Goal: Find specific page/section: Find specific page/section

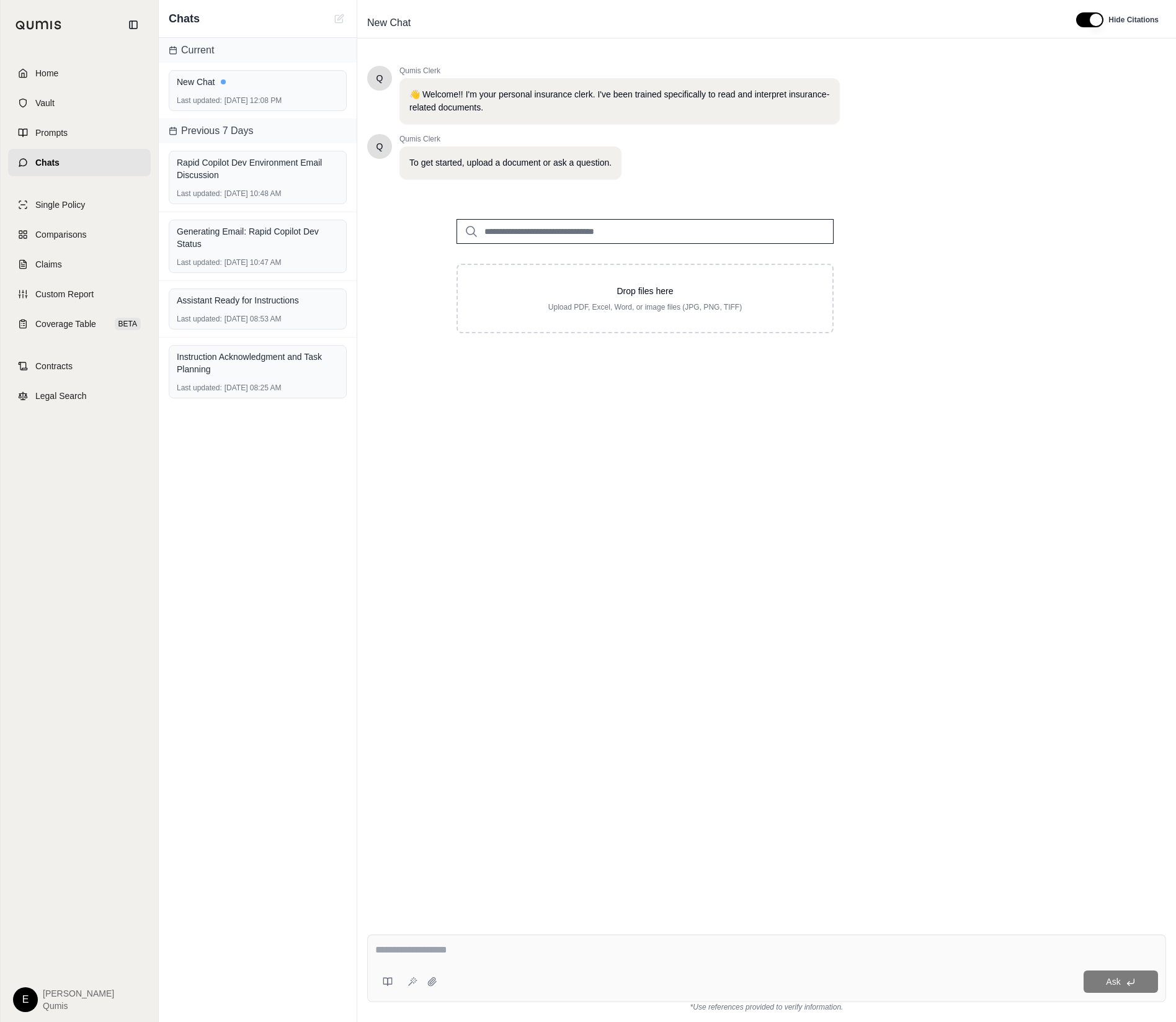
click at [987, 789] on div "Q Qumis Clerk 👋 Welcome!! I'm your personal insurance clerk. I've been trained …" at bounding box center [767, 485] width 799 height 859
click at [80, 93] on link "Vault" at bounding box center [79, 103] width 142 height 28
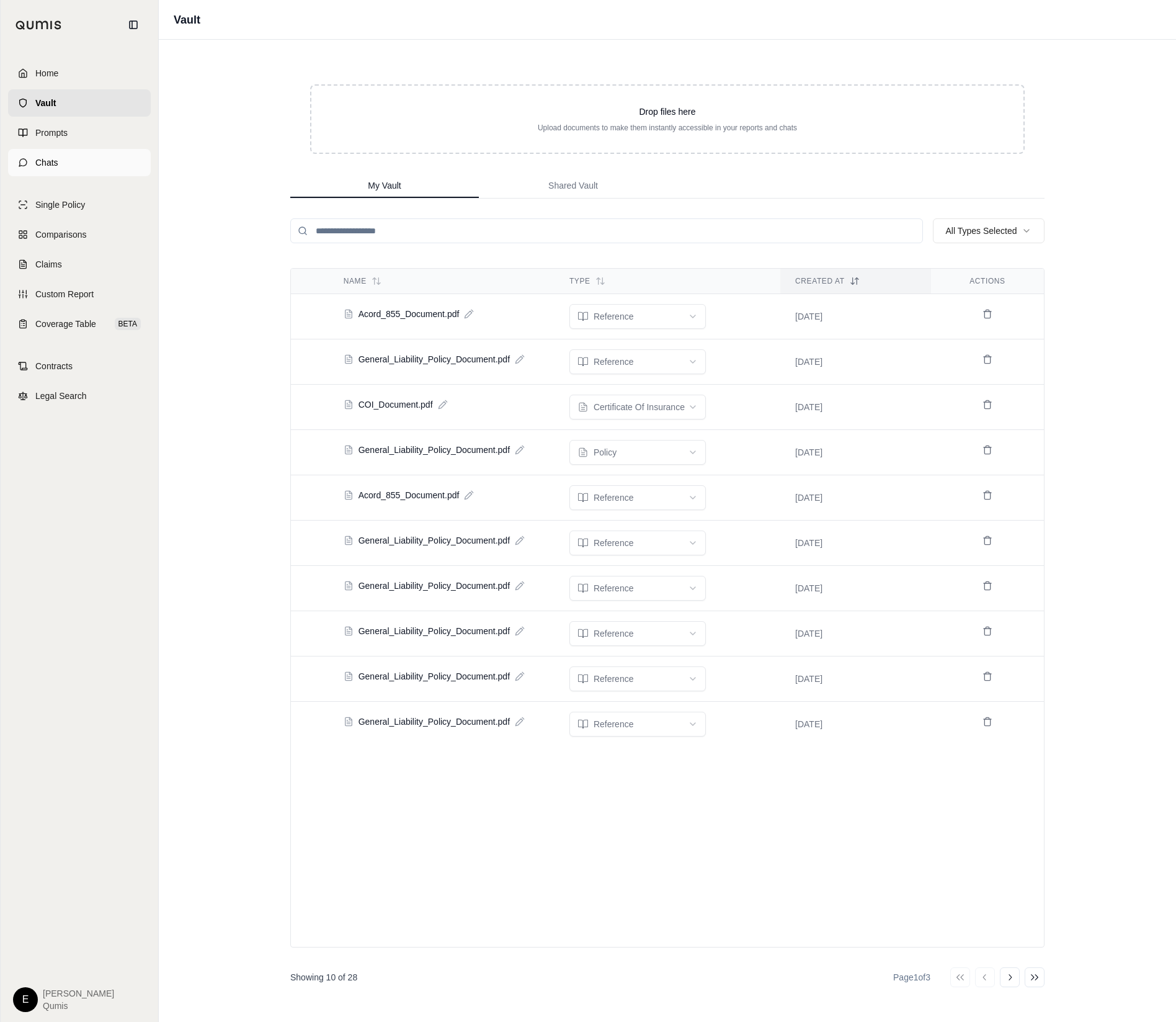
click at [61, 157] on link "Chats" at bounding box center [79, 163] width 142 height 28
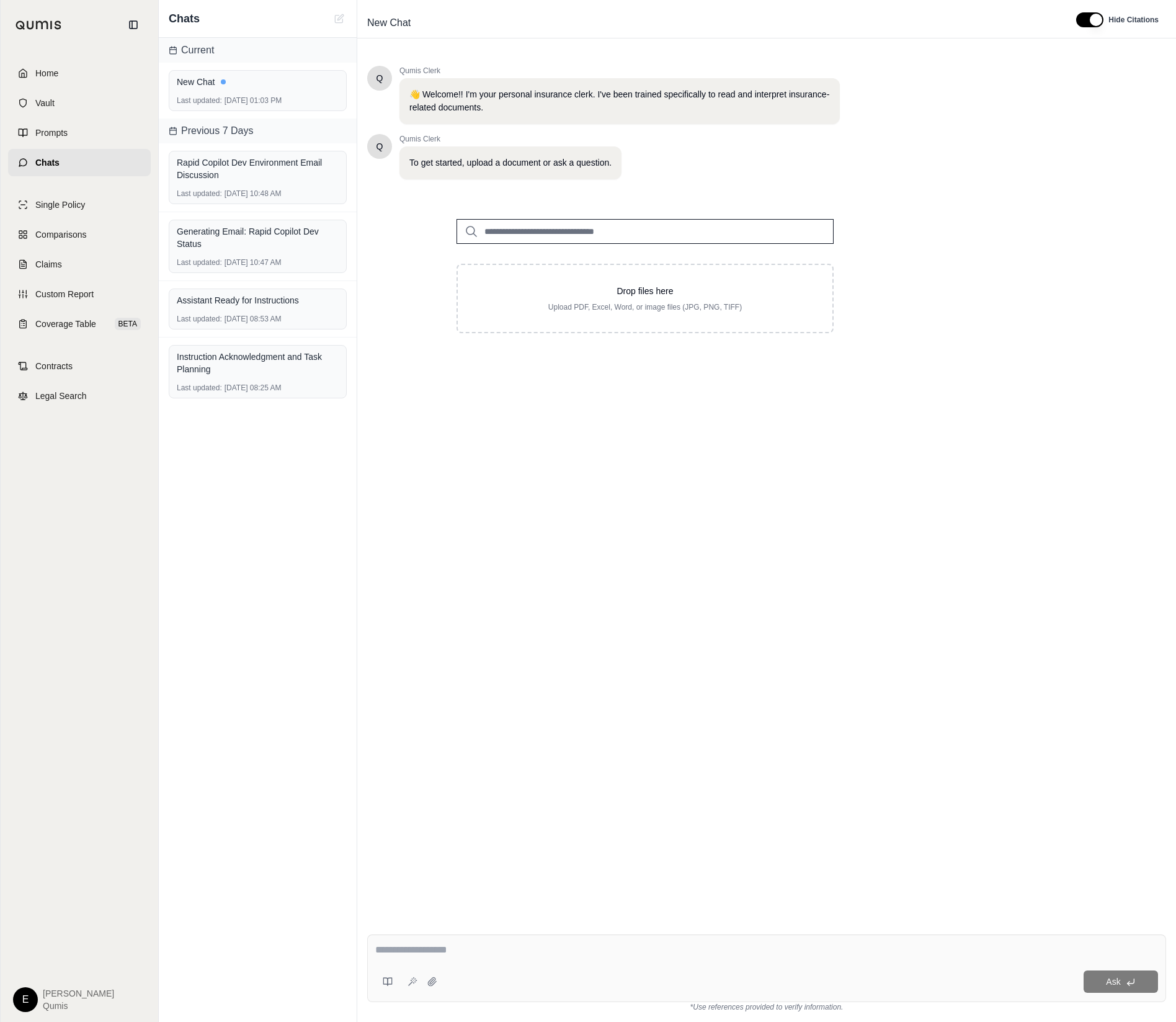
click at [609, 220] on input "search" at bounding box center [645, 231] width 377 height 25
type input "**"
click at [667, 267] on div "Acord_855_Document.pdf #2 [DATE]" at bounding box center [645, 262] width 363 height 36
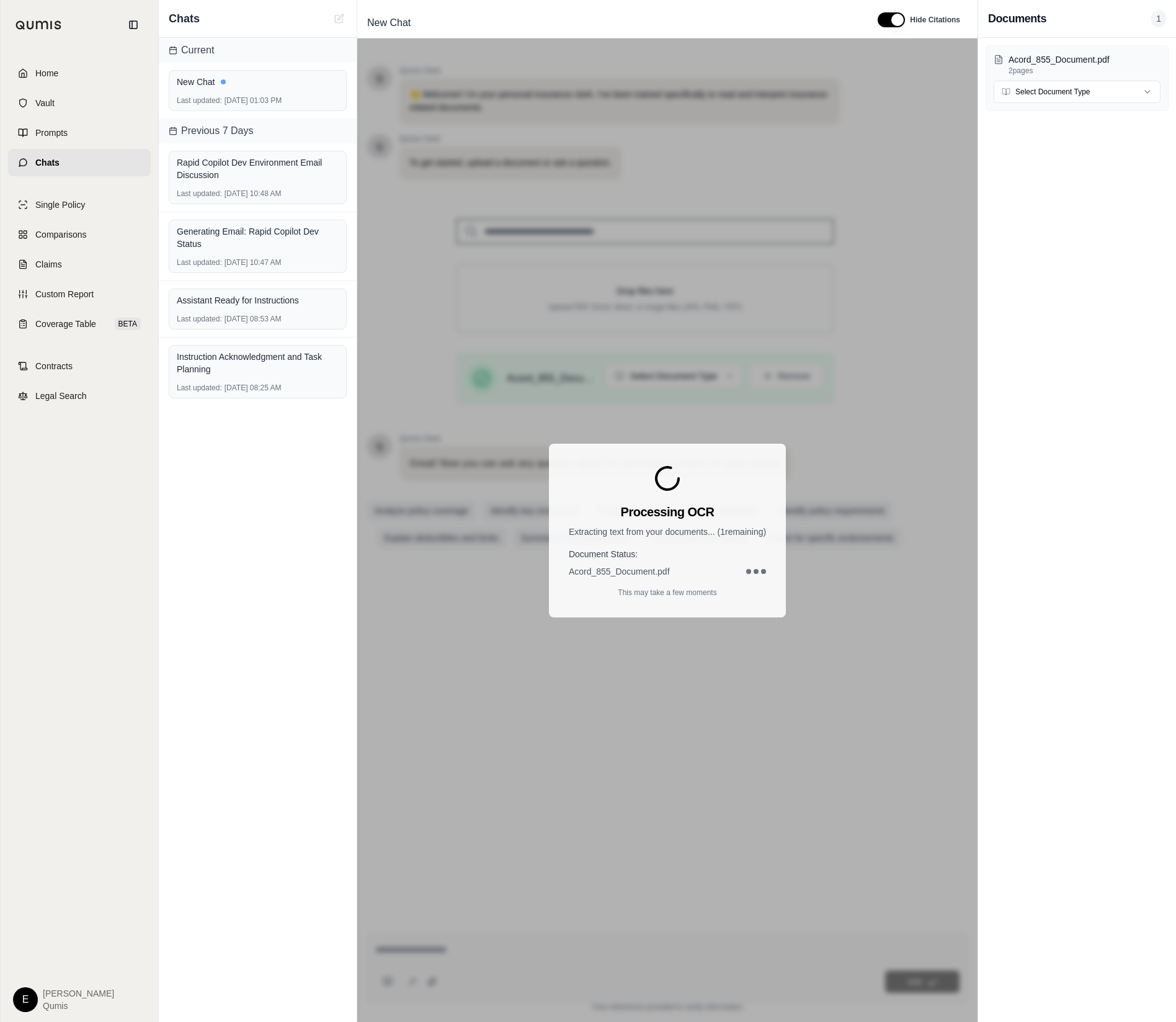
click at [859, 554] on div "Processing OCR Extracting text from your documents... ( 1 remaining) Document S…" at bounding box center [668, 530] width 621 height 984
click at [720, 577] on div "Processing OCR Extracting text from your documents... ( 1 remaining) Document S…" at bounding box center [667, 530] width 237 height 174
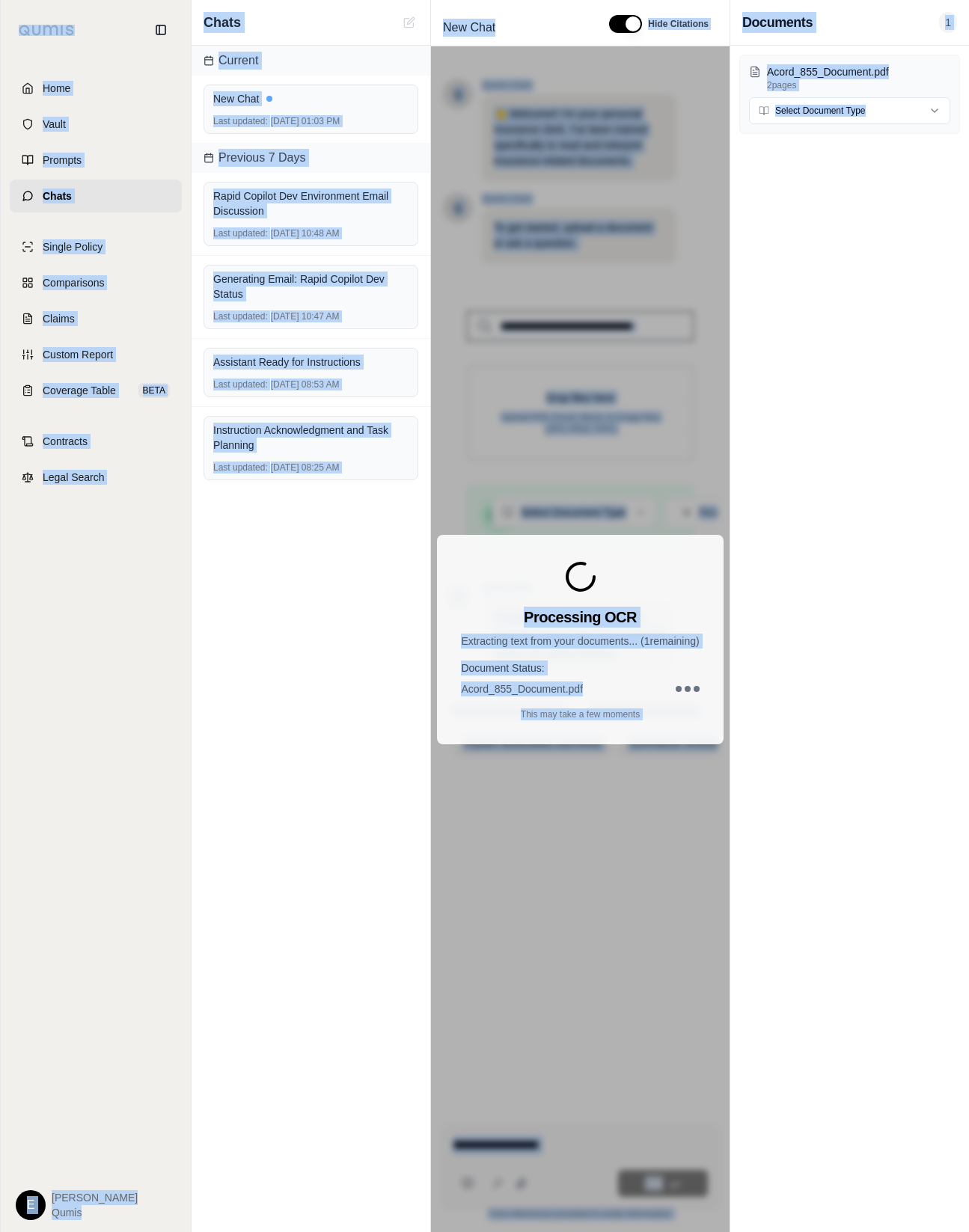
click at [804, 569] on div "Acord_855_Document.pdf 2 pages Select Document Type" at bounding box center [849, 638] width 239 height 1187
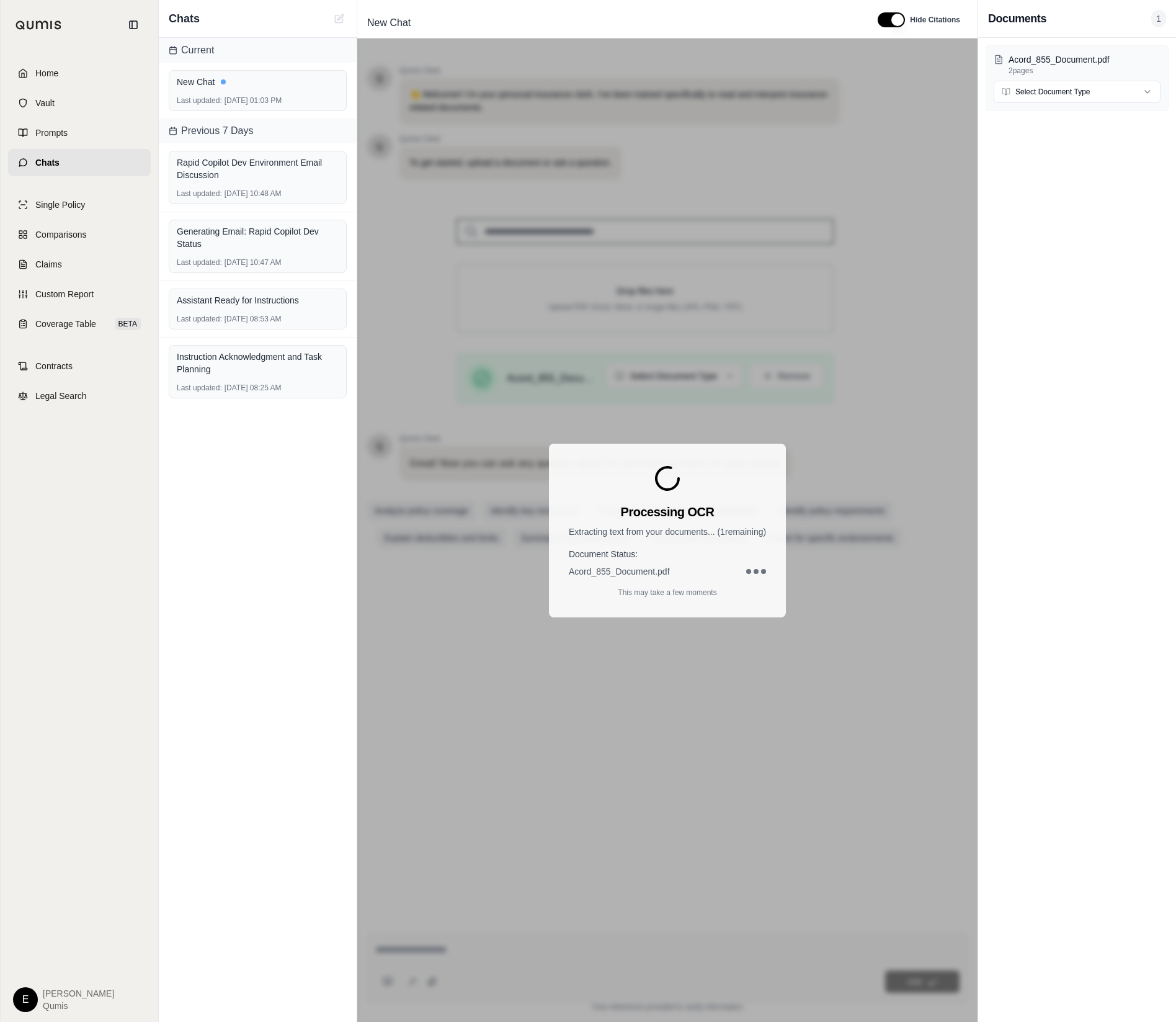
click at [304, 808] on div "Current New Chat Last updated: [DATE] 01:03 PM Previous 7 Days Rapid Copilot De…" at bounding box center [257, 529] width 198 height 984
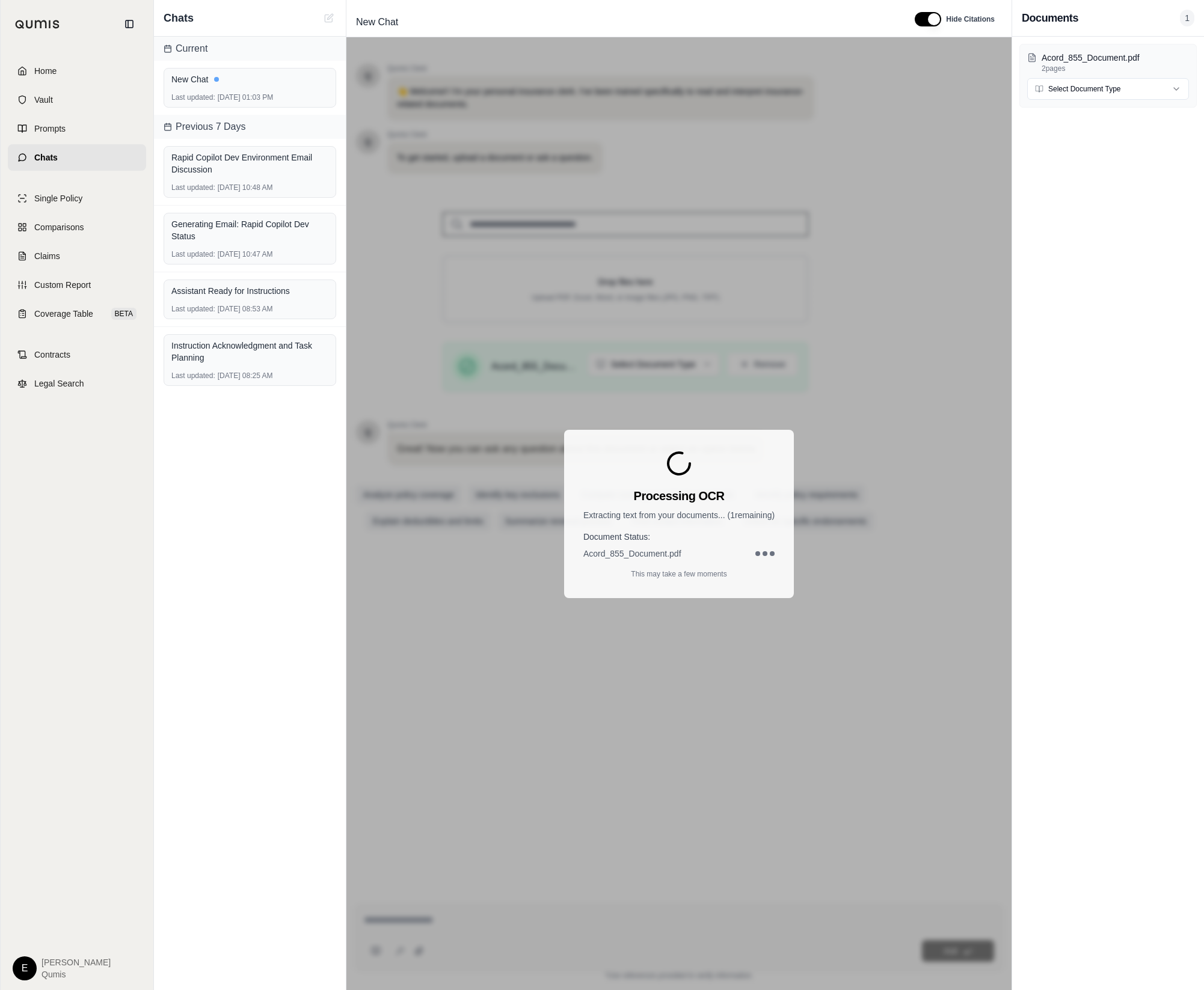
click at [851, 549] on div "Processing OCR Extracting text from your documents... ( 1 remaining) Document S…" at bounding box center [679, 514] width 665 height 953
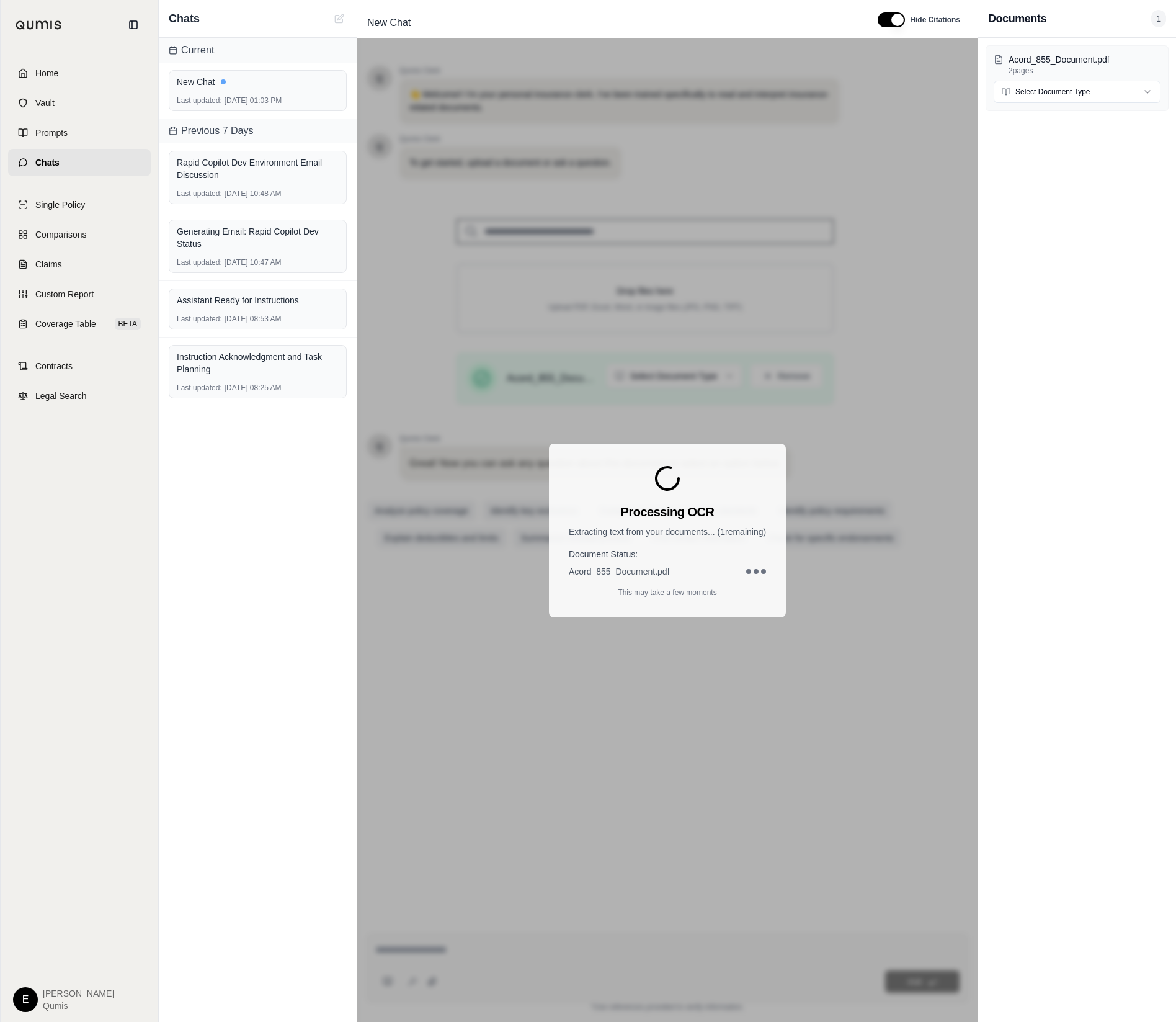
click at [545, 227] on div "Processing OCR Extracting text from your documents... ( 1 remaining) Document S…" at bounding box center [668, 530] width 621 height 984
click at [1011, 694] on div "Acord_855_Document.pdf 2 pages Select Document Type" at bounding box center [1077, 529] width 198 height 984
